Goal: Task Accomplishment & Management: Manage account settings

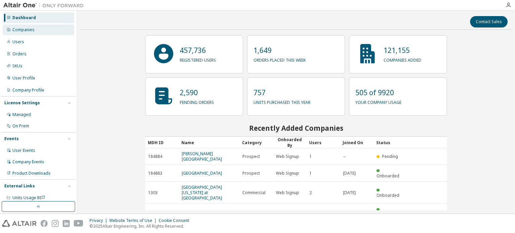
click at [24, 33] on div "Companies" at bounding box center [38, 29] width 71 height 11
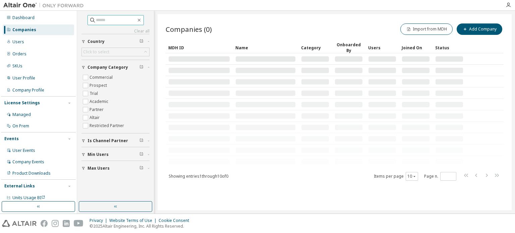
click at [117, 18] on input "text" at bounding box center [116, 20] width 40 height 7
type input "*******"
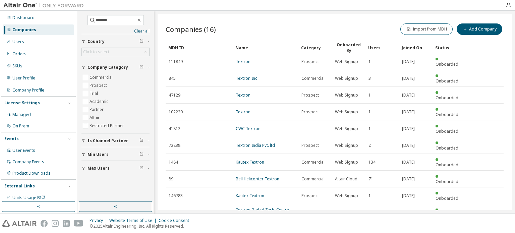
click at [487, 225] on icon "button" at bounding box center [486, 229] width 8 height 8
type input "*"
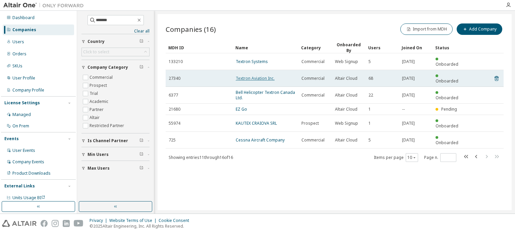
click at [263, 75] on link "Textron Aviation Inc." at bounding box center [255, 78] width 39 height 6
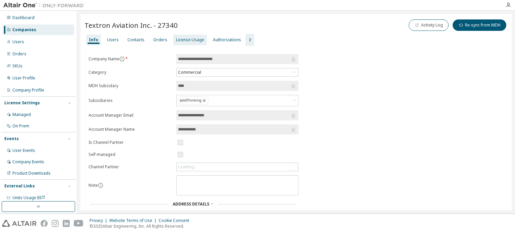
click at [186, 42] on div "License Usage" at bounding box center [190, 39] width 28 height 5
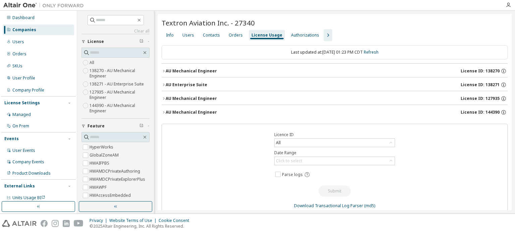
click at [201, 112] on div "AU Mechanical Engineer" at bounding box center [191, 112] width 51 height 5
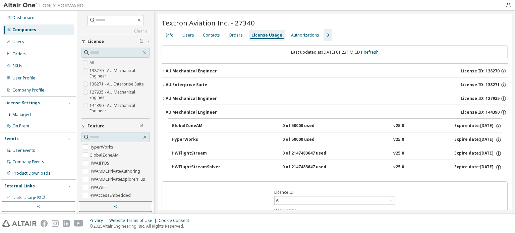
click at [201, 112] on div "AU Mechanical Engineer" at bounding box center [191, 112] width 51 height 5
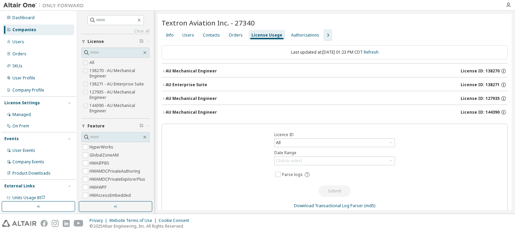
click at [201, 96] on div "AU Mechanical Engineer" at bounding box center [191, 98] width 51 height 5
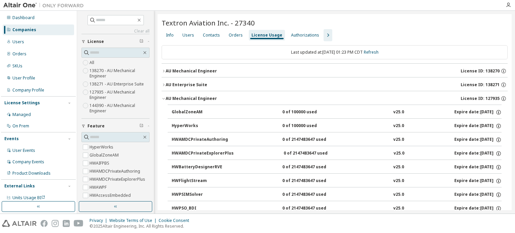
click at [201, 96] on div "AU Mechanical Engineer" at bounding box center [191, 98] width 51 height 5
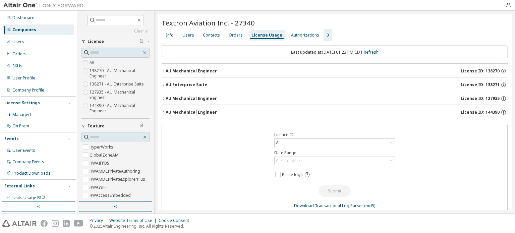
click at [198, 110] on div "AU Mechanical Engineer" at bounding box center [191, 112] width 51 height 5
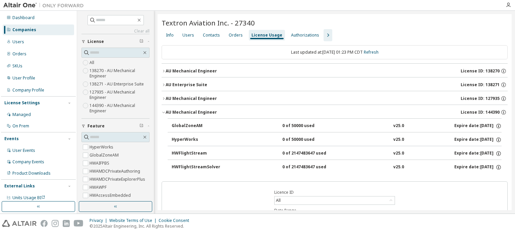
click at [198, 110] on div "AU Mechanical Engineer" at bounding box center [191, 112] width 51 height 5
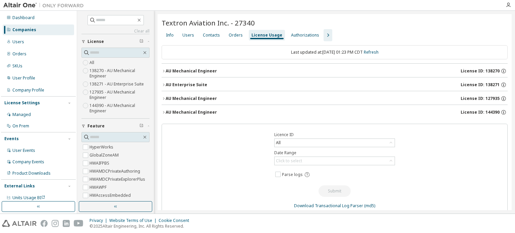
click at [198, 98] on div "AU Mechanical Engineer" at bounding box center [191, 98] width 51 height 5
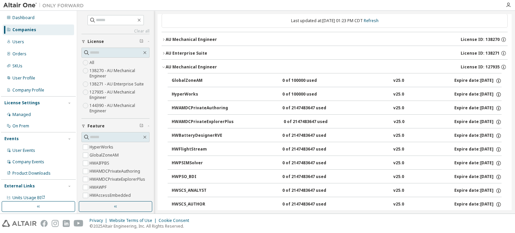
scroll to position [28, 0]
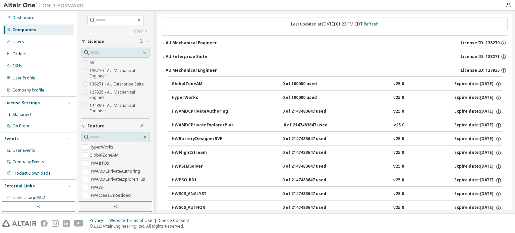
click at [190, 68] on div "AU Mechanical Engineer" at bounding box center [191, 70] width 51 height 5
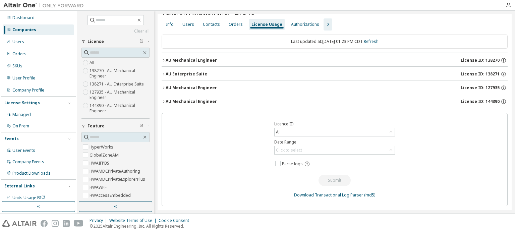
scroll to position [9, 0]
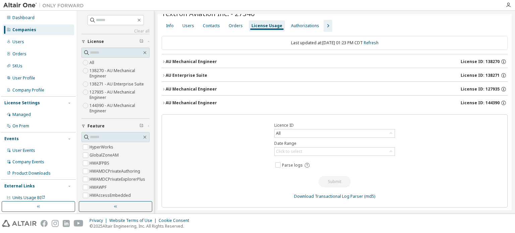
click at [193, 73] on div "AU Enterprise Suite" at bounding box center [187, 75] width 42 height 5
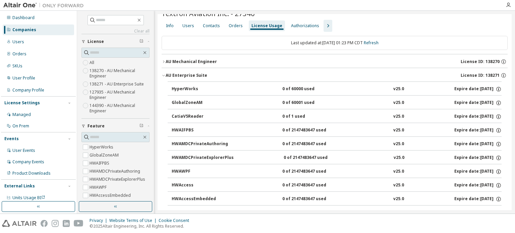
click at [189, 74] on div "AU Enterprise Suite" at bounding box center [187, 75] width 42 height 5
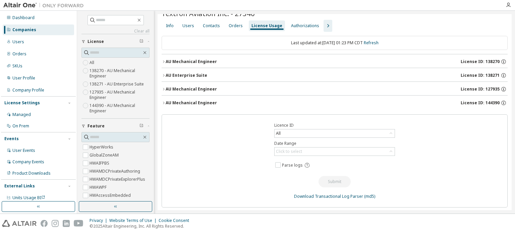
click at [190, 64] on button "AU Mechanical Engineer License ID: 138270" at bounding box center [335, 61] width 346 height 15
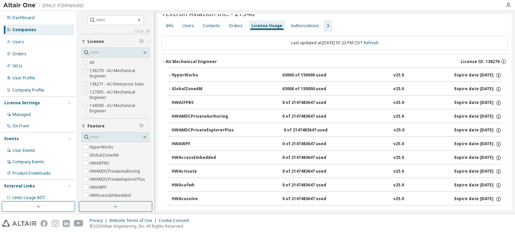
click at [193, 63] on div "AU Mechanical Engineer" at bounding box center [191, 61] width 51 height 5
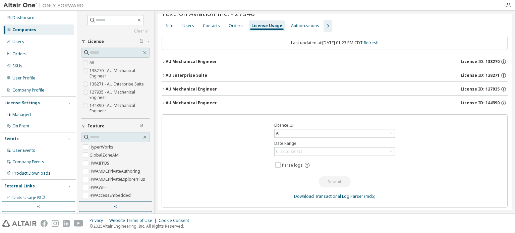
click at [195, 73] on div "AU Enterprise Suite" at bounding box center [187, 75] width 42 height 5
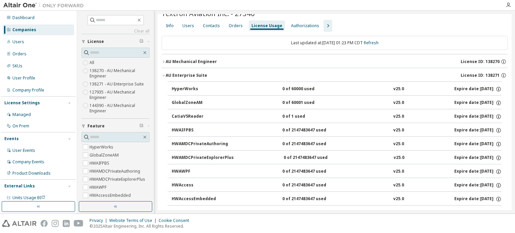
click at [195, 73] on div "AU Enterprise Suite" at bounding box center [187, 75] width 42 height 5
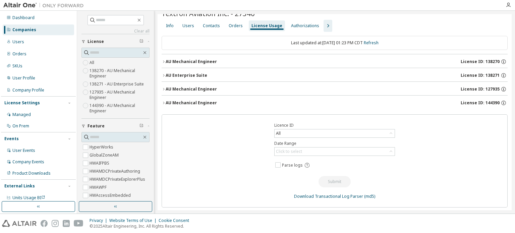
click at [191, 60] on div "AU Mechanical Engineer" at bounding box center [191, 61] width 51 height 5
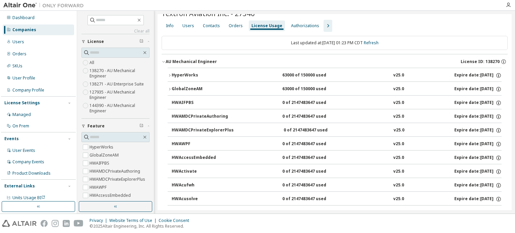
click at [191, 60] on div "AU Mechanical Engineer" at bounding box center [191, 61] width 51 height 5
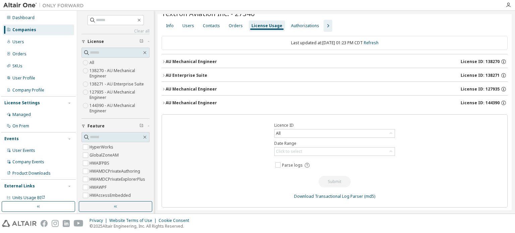
click at [190, 87] on div "AU Mechanical Engineer" at bounding box center [191, 88] width 51 height 5
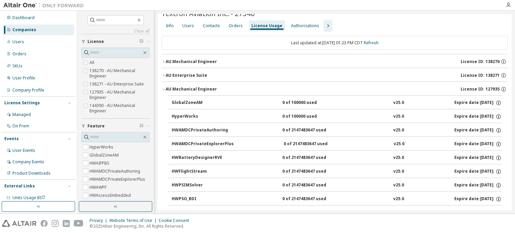
click at [190, 87] on div "AU Mechanical Engineer" at bounding box center [191, 88] width 51 height 5
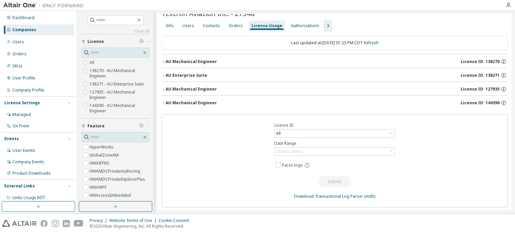
click at [190, 98] on button "AU Mechanical Engineer License ID: 144390" at bounding box center [335, 102] width 346 height 15
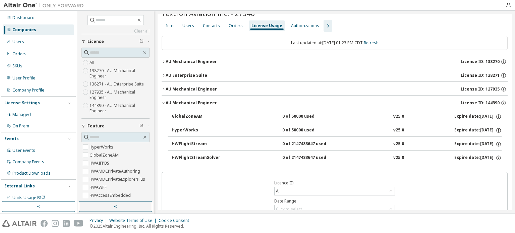
click at [190, 98] on button "AU Mechanical Engineer License ID: 144390" at bounding box center [335, 102] width 346 height 15
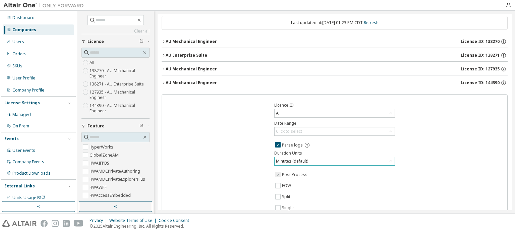
scroll to position [71, 0]
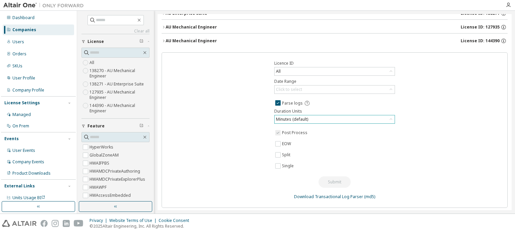
click at [336, 117] on div "Minutes (default)" at bounding box center [334, 119] width 120 height 8
click at [339, 89] on div "Click to select" at bounding box center [334, 89] width 120 height 8
